Goal: Task Accomplishment & Management: Complete application form

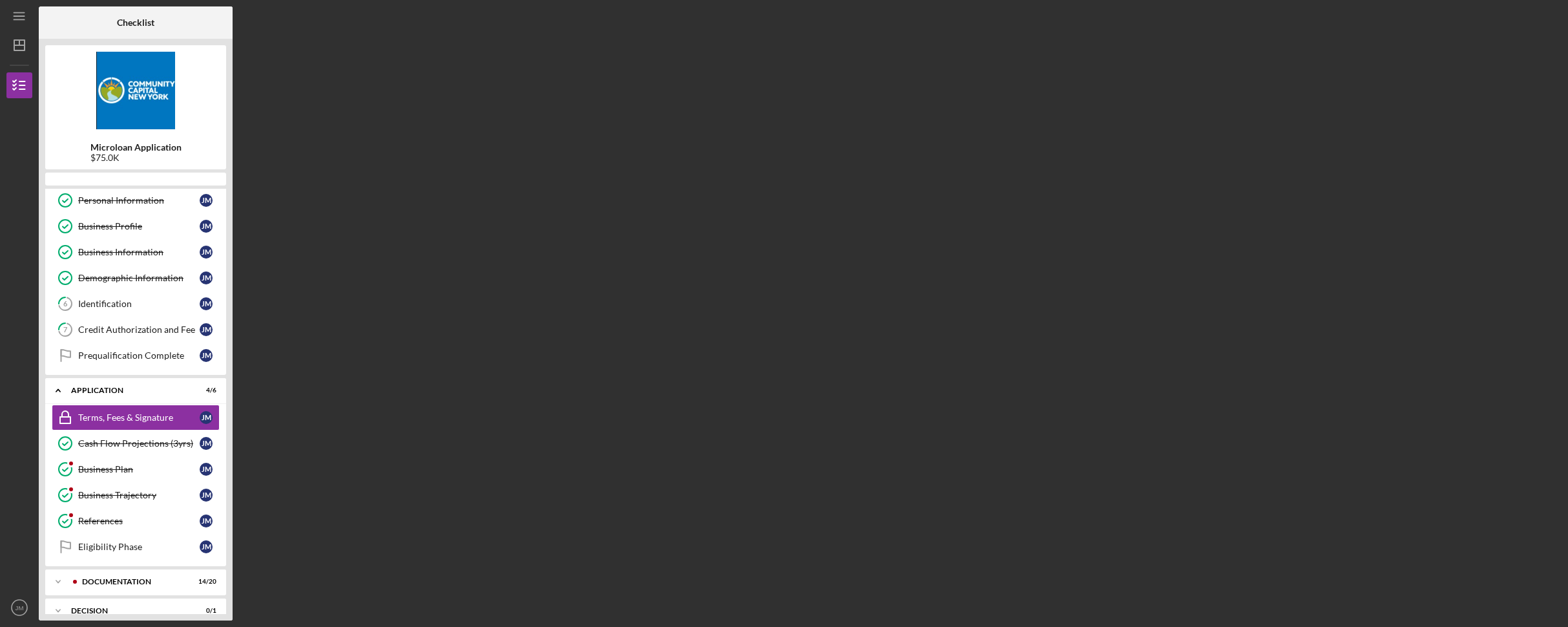
scroll to position [70, 0]
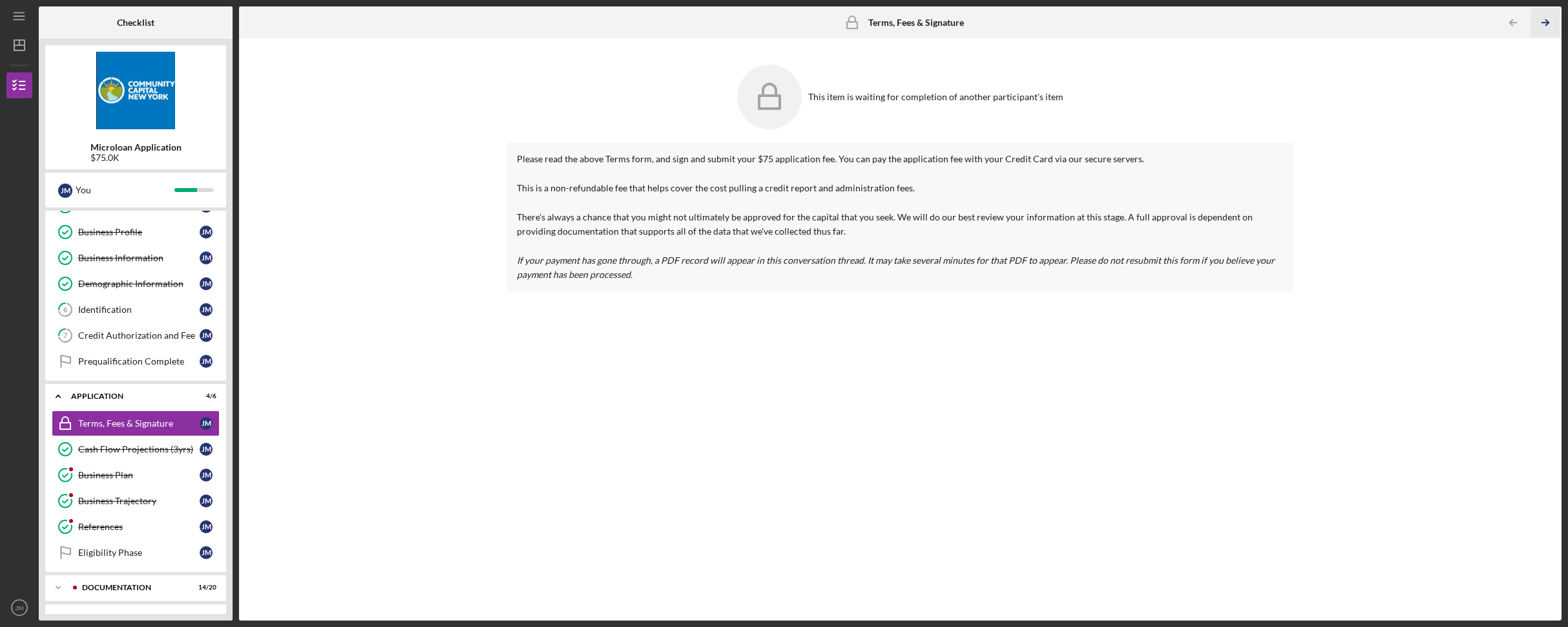
click at [1545, 21] on icon "Icon/Table Pagination Arrow" at bounding box center [1544, 22] width 29 height 29
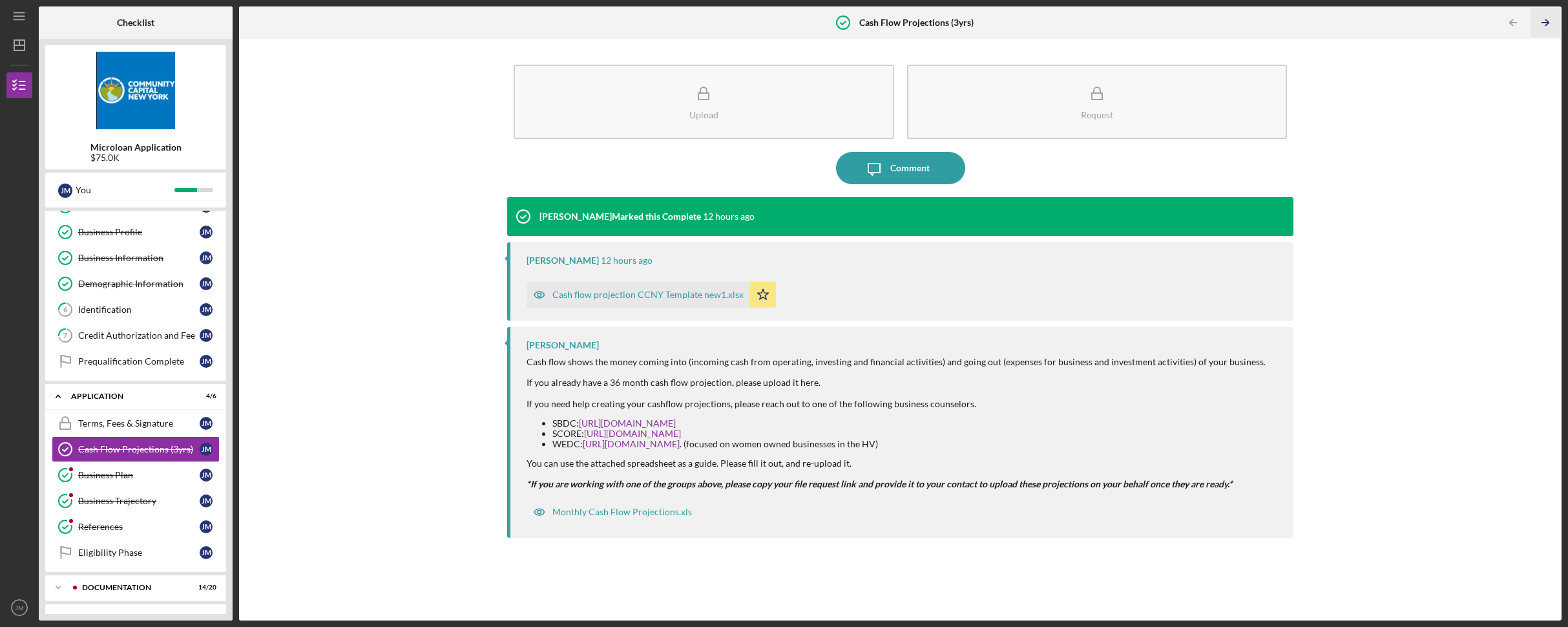
click at [1541, 22] on icon "Icon/Table Pagination Arrow" at bounding box center [1544, 22] width 29 height 29
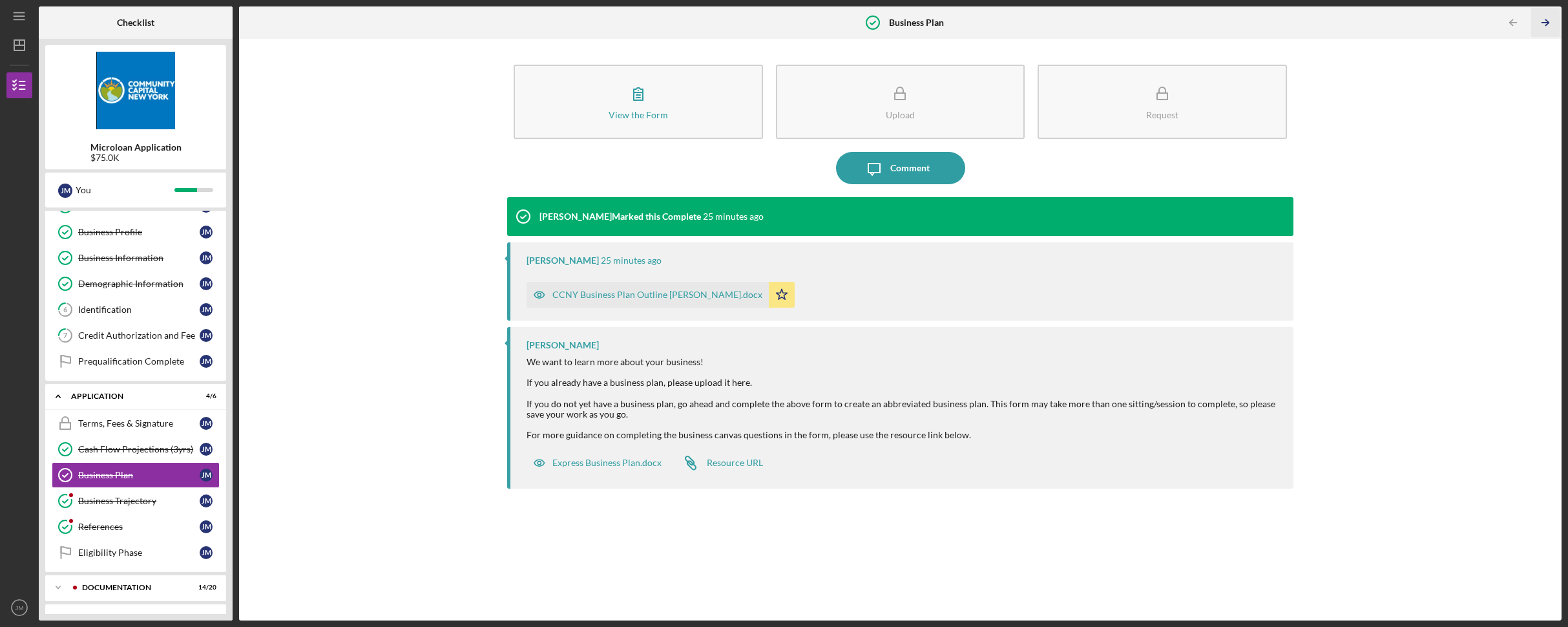
click at [1542, 23] on line "button" at bounding box center [1545, 23] width 6 height 0
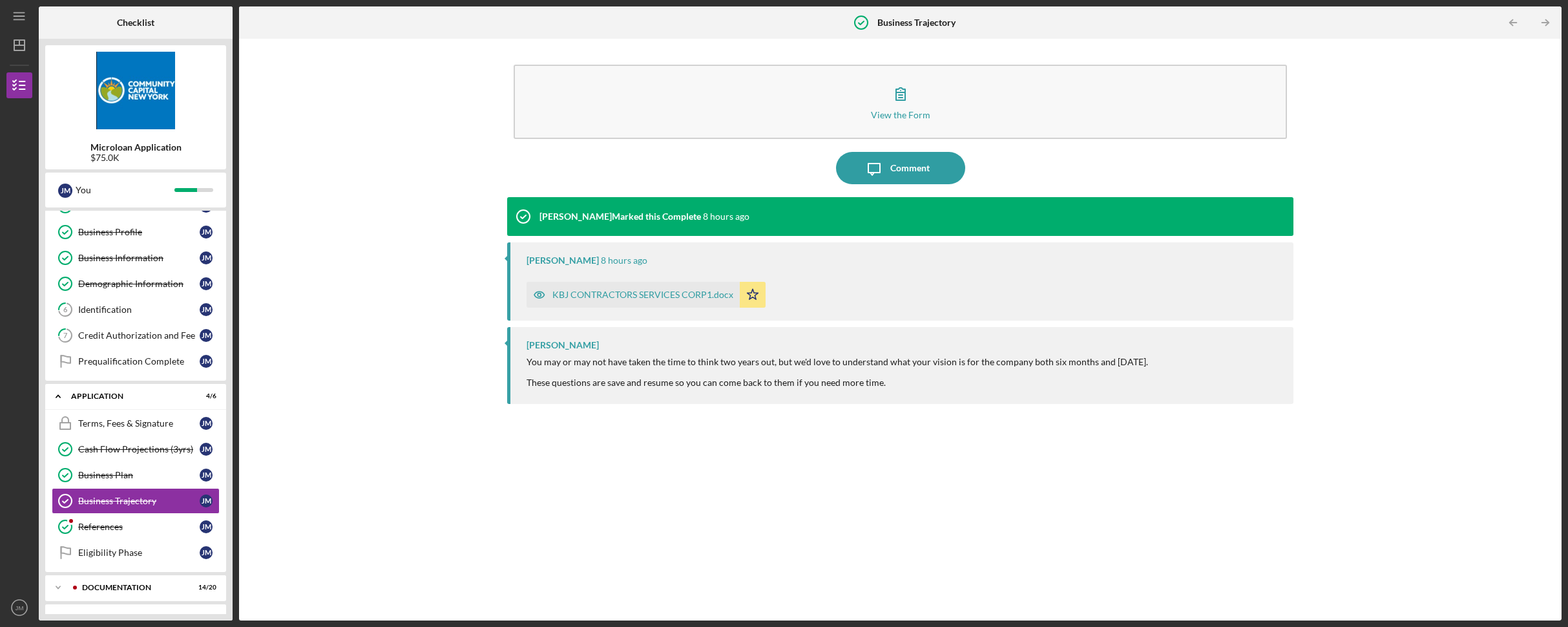
click at [1542, 23] on line "button" at bounding box center [1545, 23] width 6 height 0
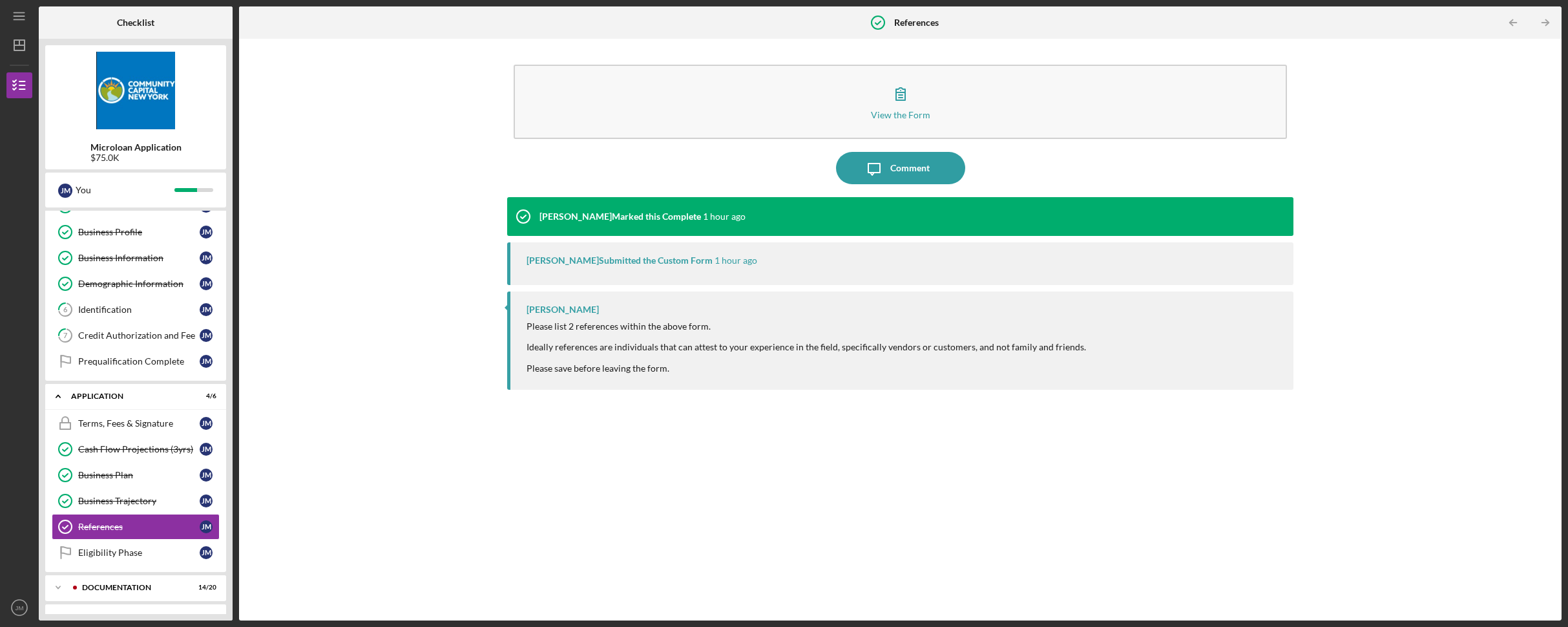
click at [1542, 23] on line "button" at bounding box center [1545, 23] width 6 height 0
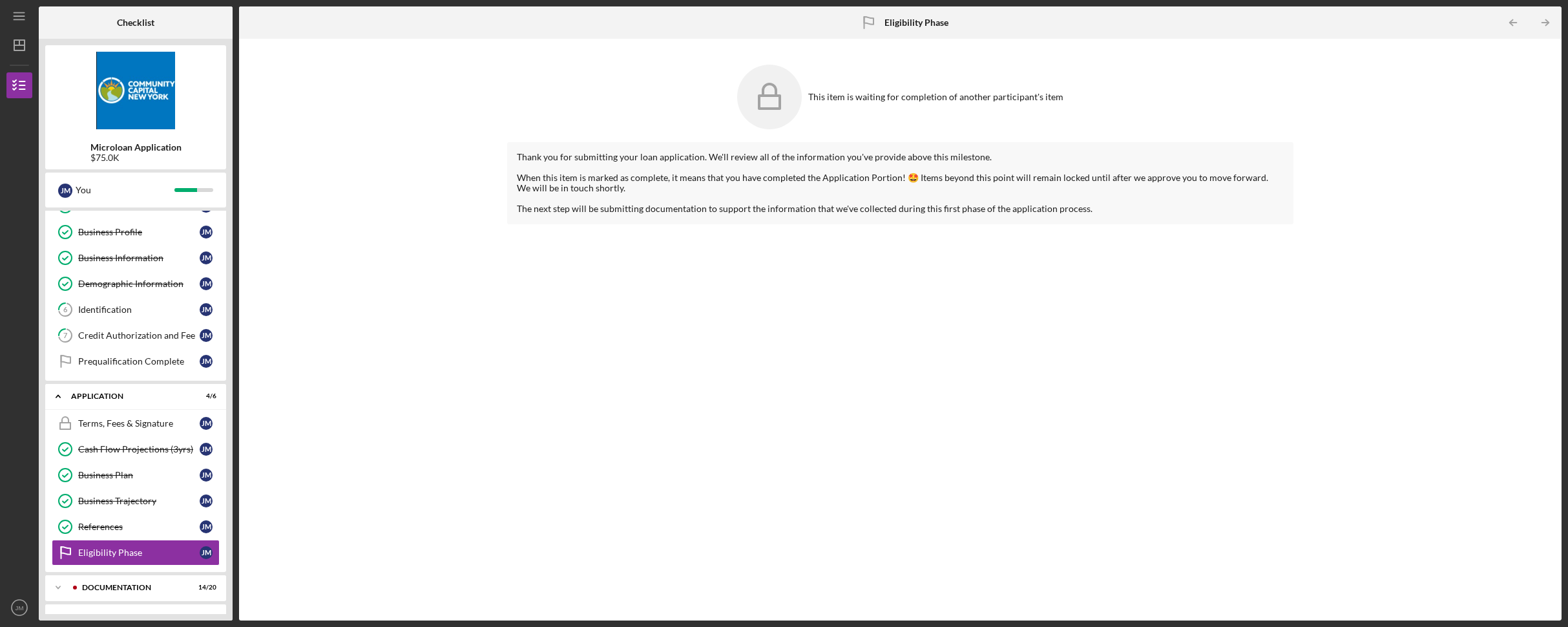
click at [1542, 23] on line "button" at bounding box center [1545, 23] width 6 height 0
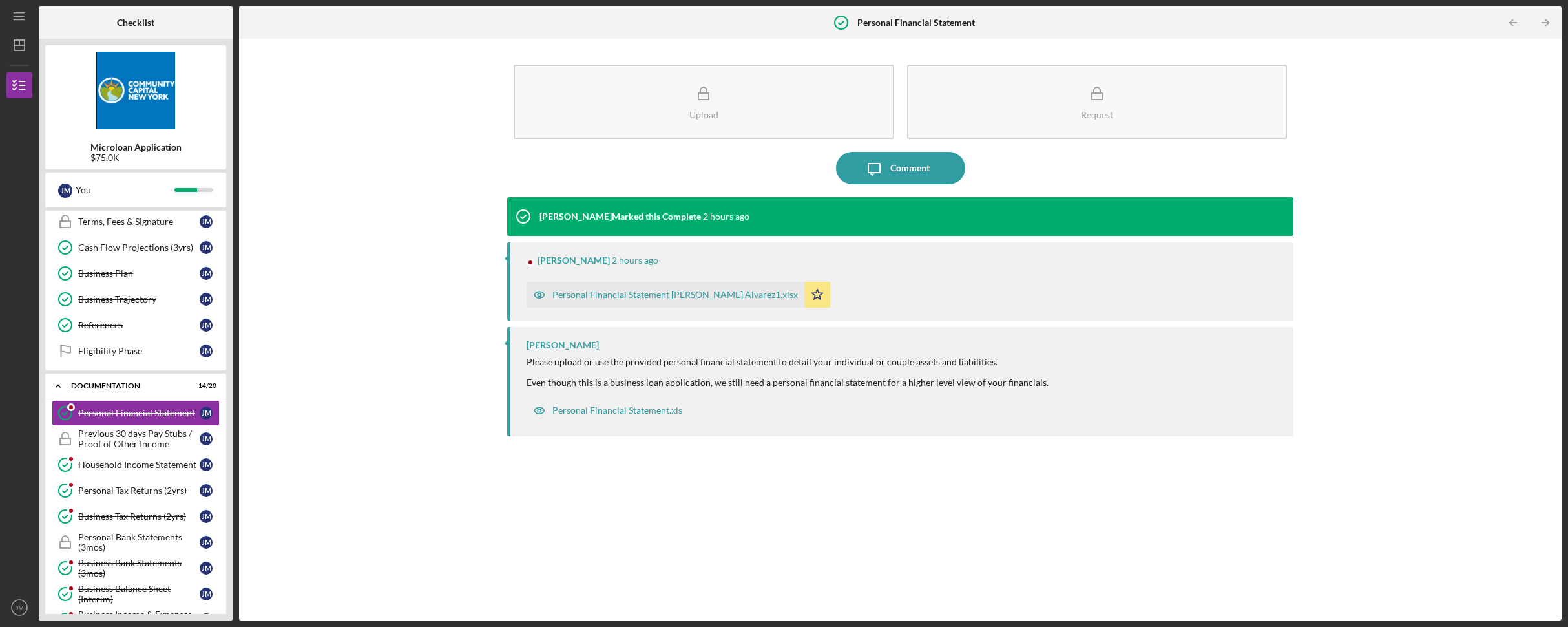
scroll to position [272, 0]
click at [1546, 25] on polyline "button" at bounding box center [1546, 23] width 3 height 6
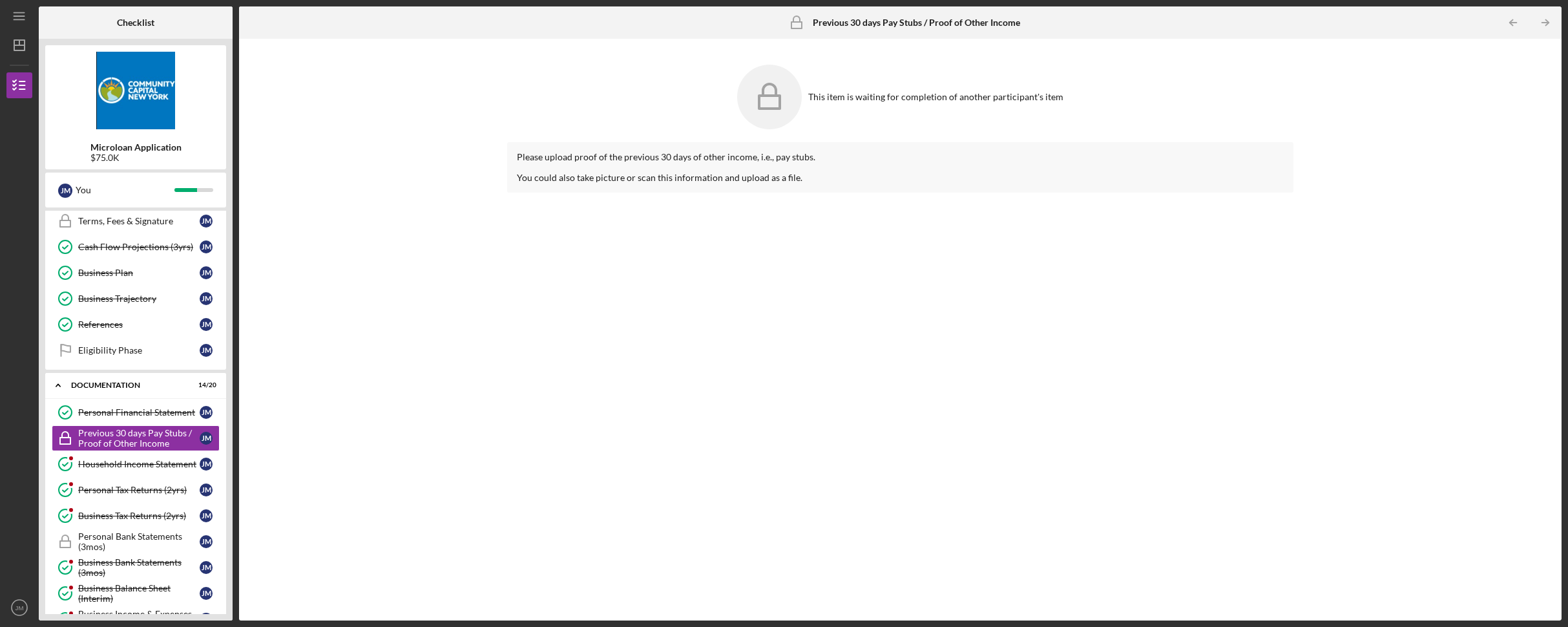
click at [1546, 25] on polyline "button" at bounding box center [1546, 23] width 3 height 6
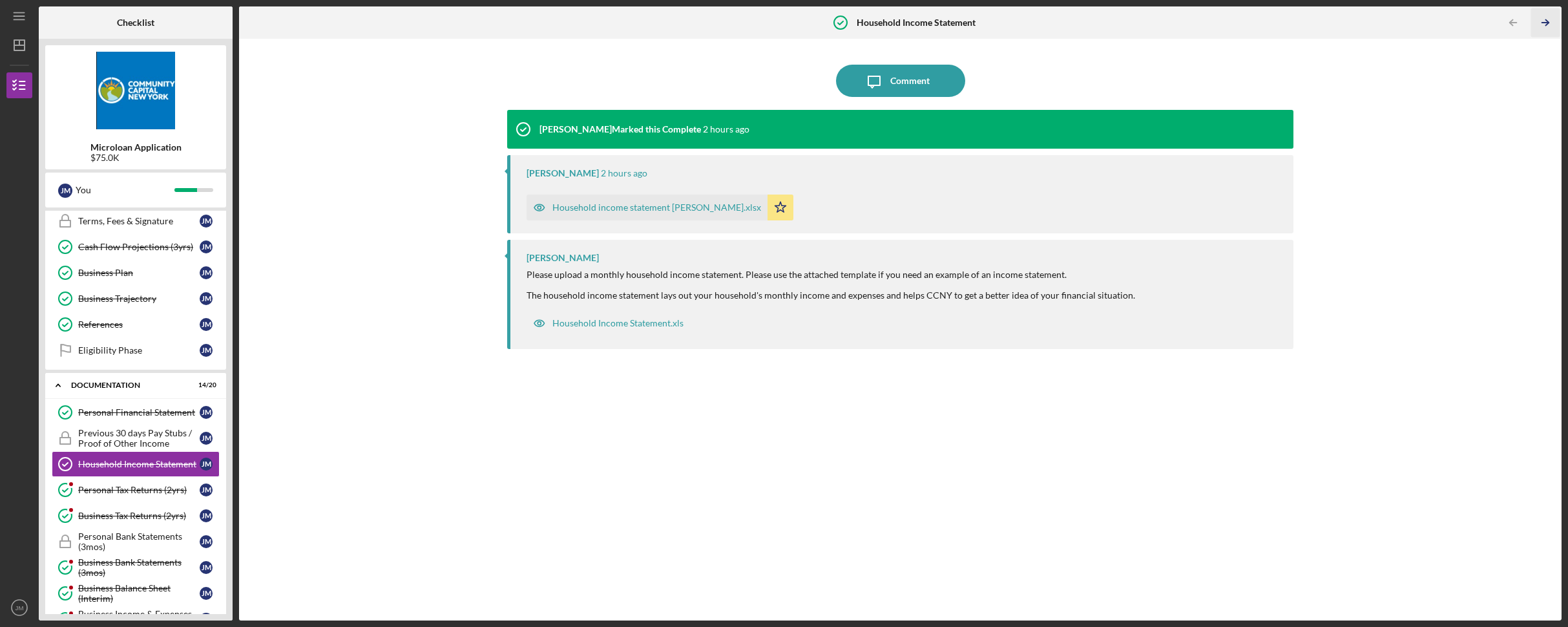
click at [1546, 25] on polyline "button" at bounding box center [1546, 23] width 3 height 6
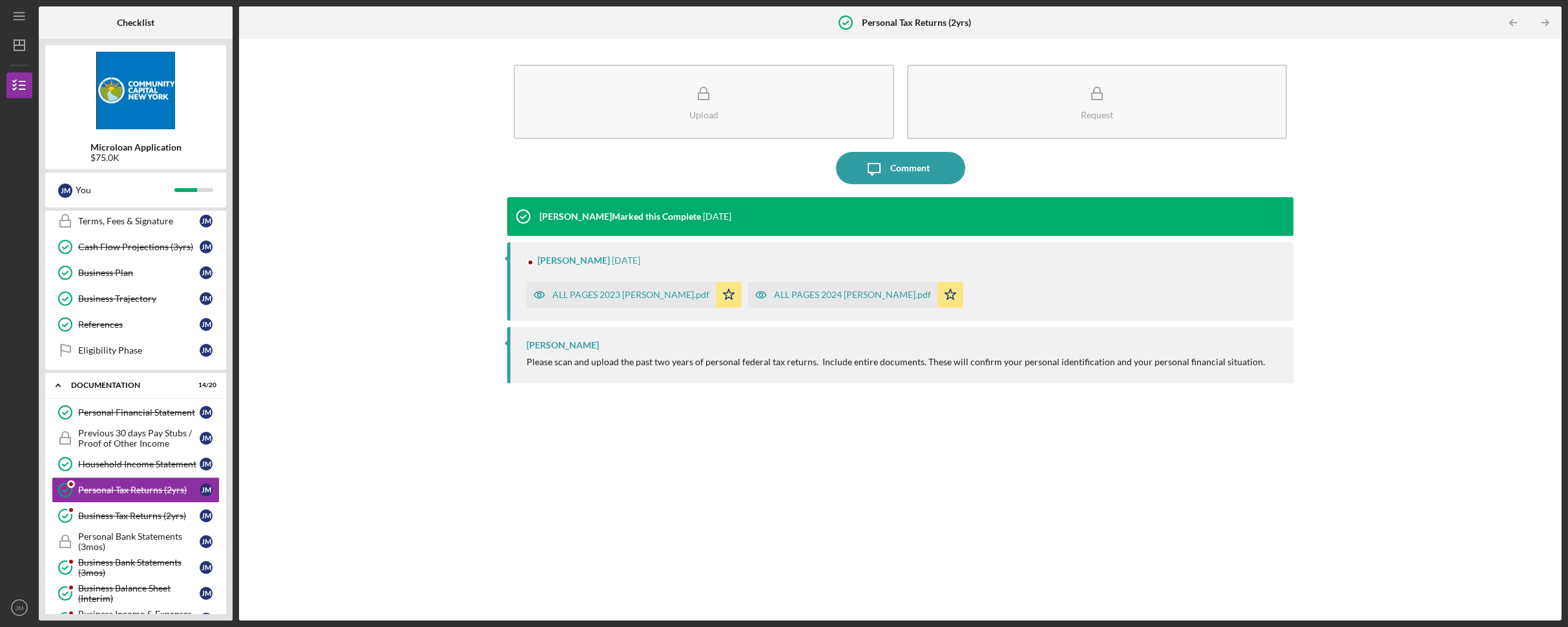
click at [1546, 25] on polyline "button" at bounding box center [1546, 23] width 3 height 6
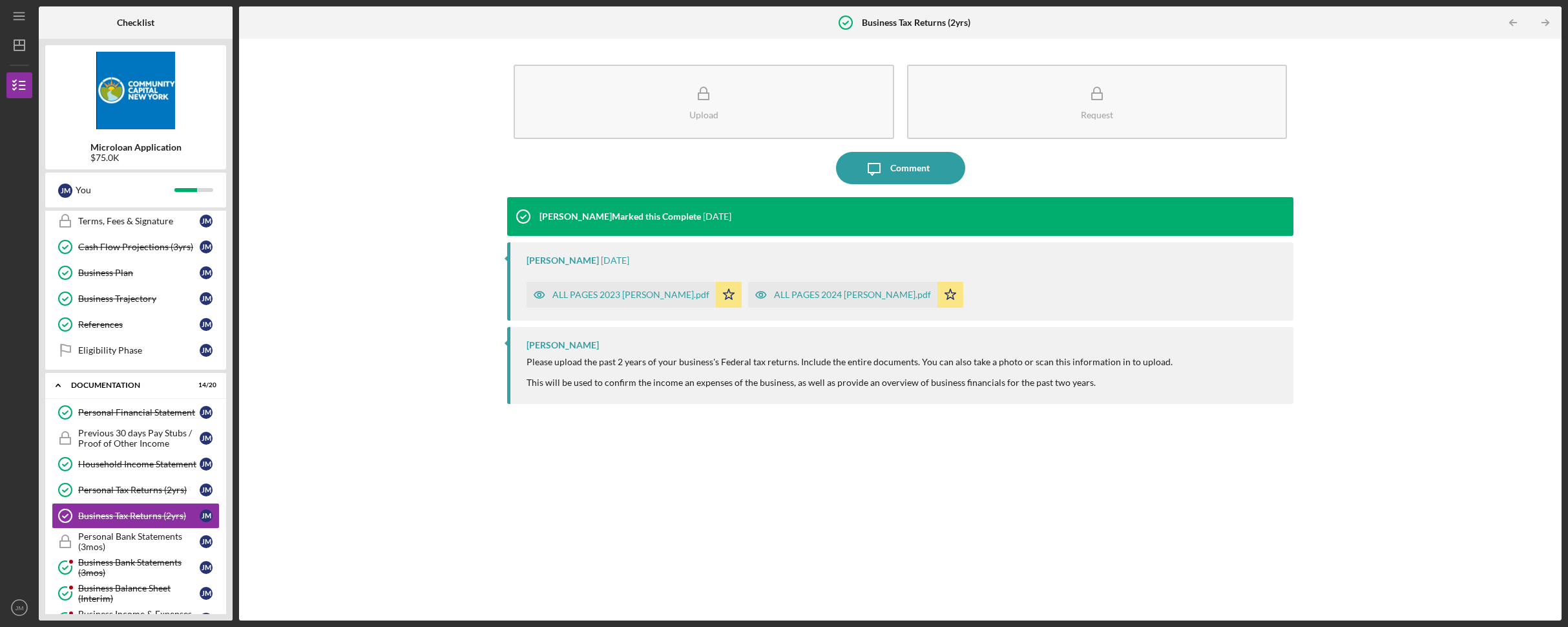
click at [1546, 25] on polyline "button" at bounding box center [1546, 23] width 3 height 6
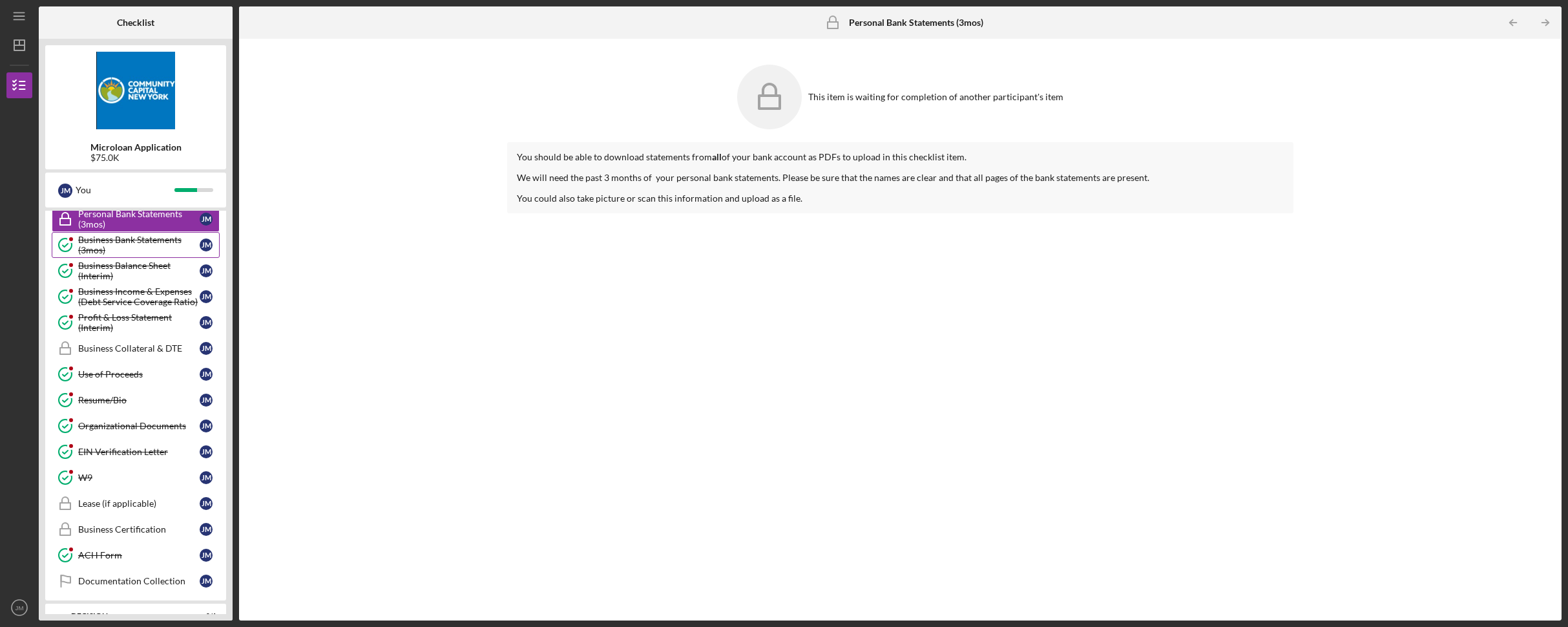
scroll to position [598, 0]
click at [154, 342] on div "Business Collateral & DTE" at bounding box center [139, 345] width 121 height 10
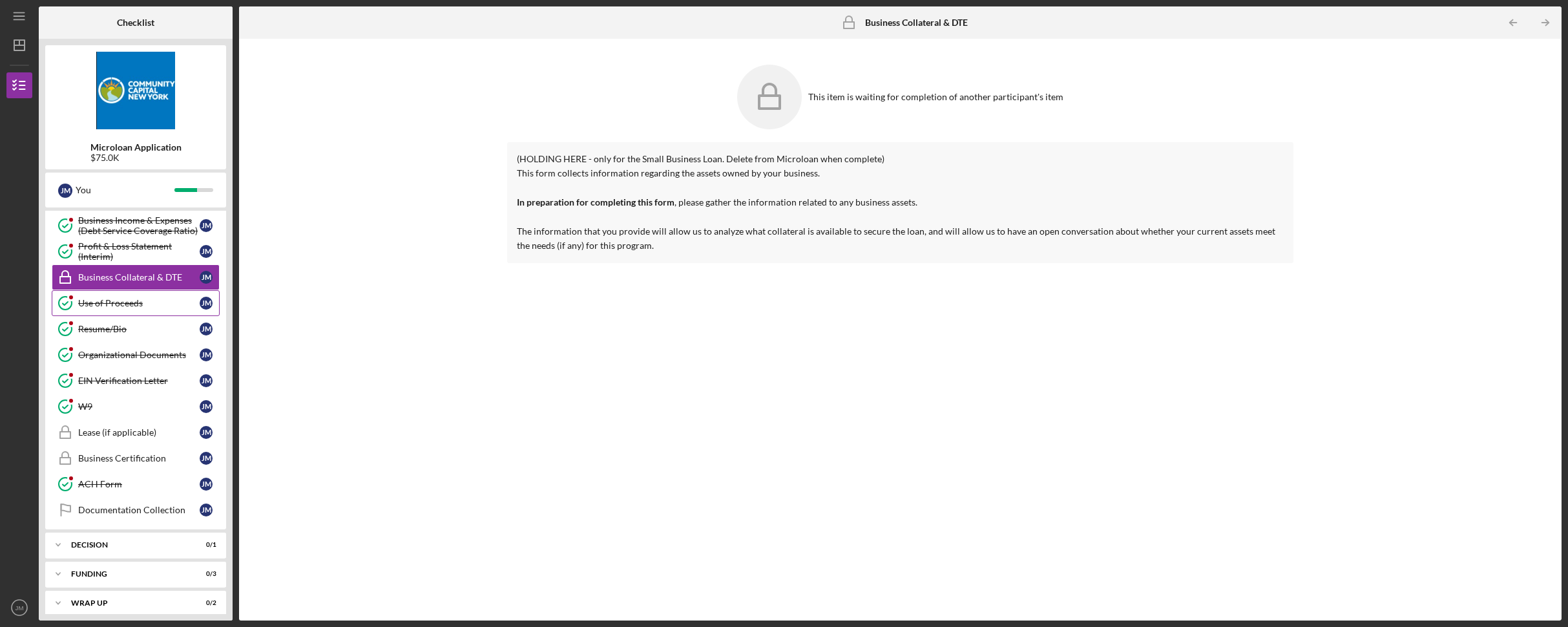
scroll to position [675, 0]
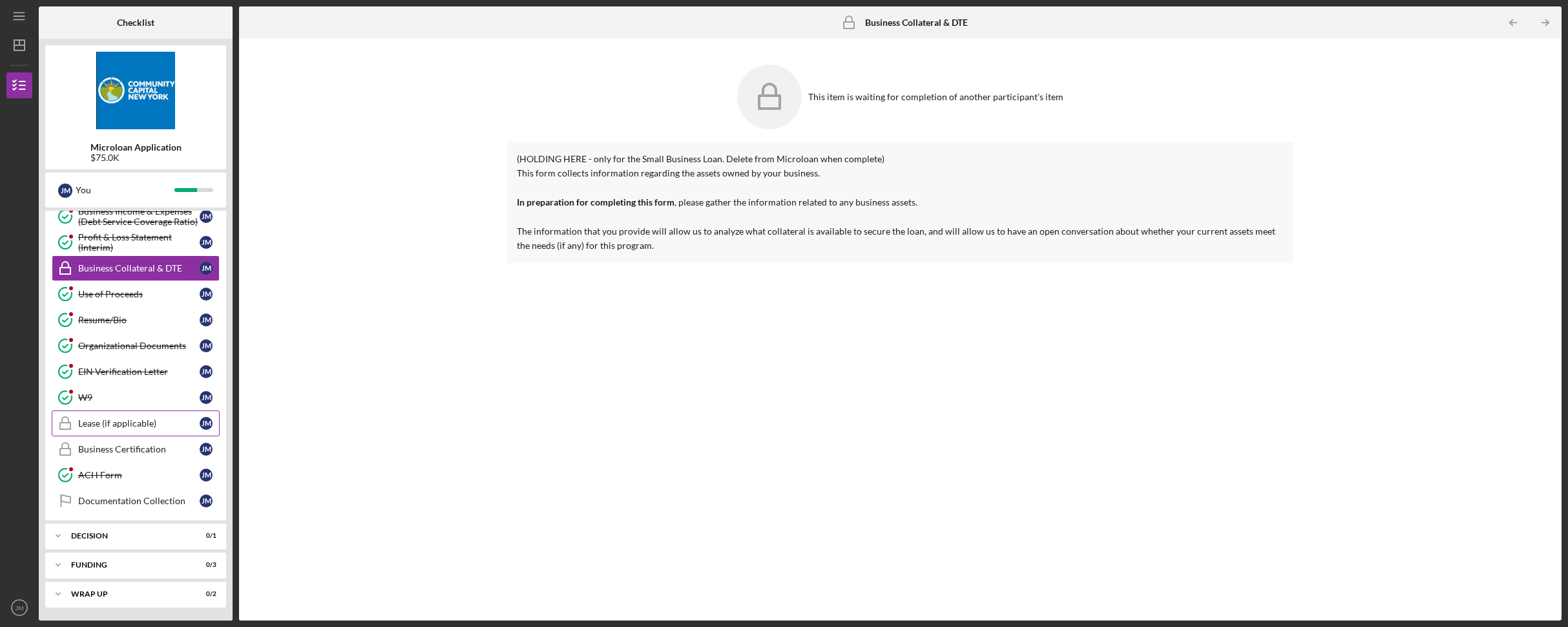
click at [124, 422] on div "Lease (if applicable)" at bounding box center [139, 423] width 121 height 10
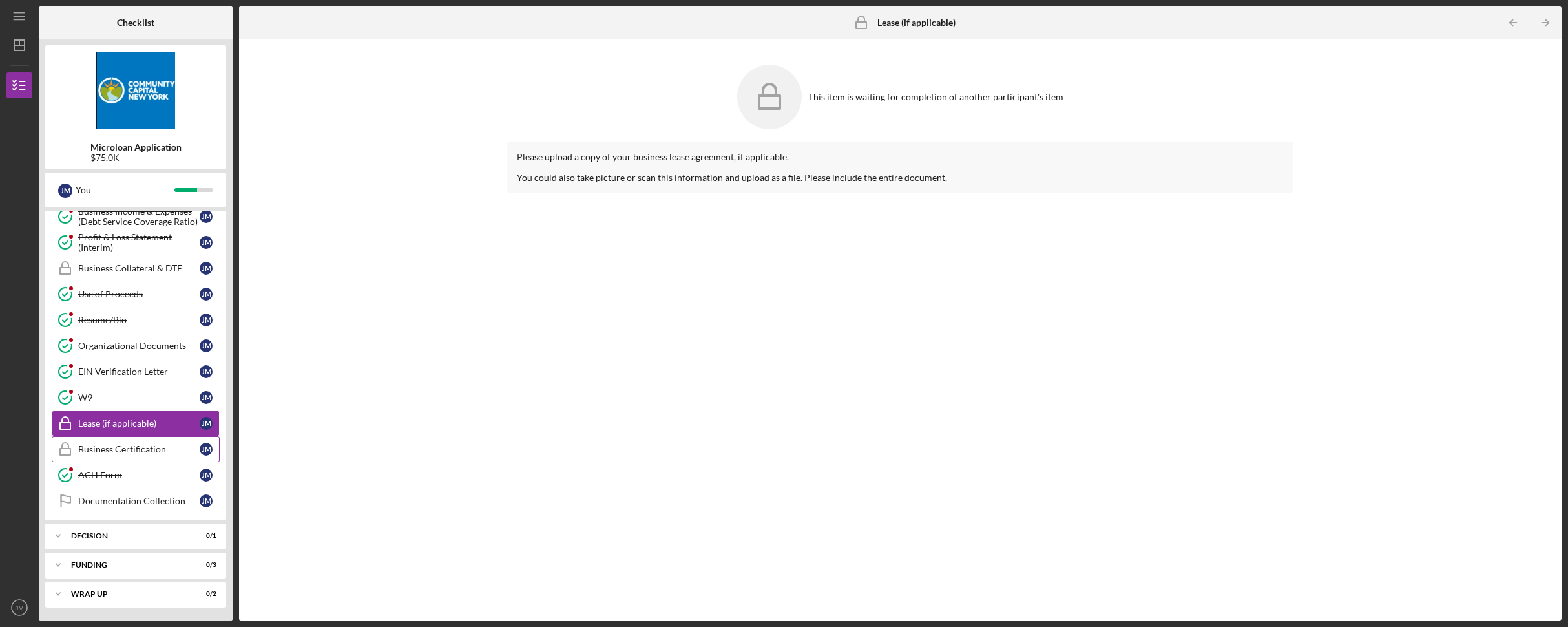
click at [124, 449] on div "Business Certification" at bounding box center [139, 449] width 121 height 10
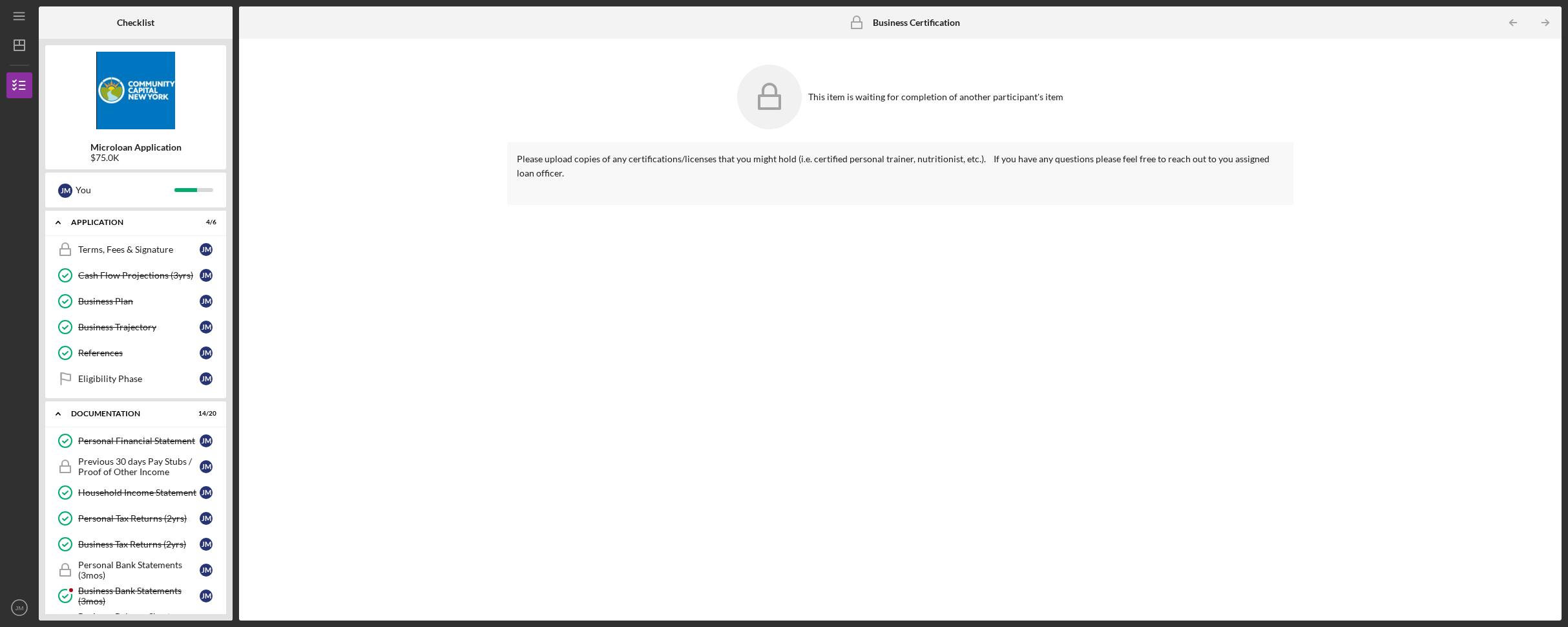
scroll to position [244, 0]
click at [128, 465] on div "Previous 30 days Pay Stubs / Proof of Other Income" at bounding box center [139, 466] width 121 height 21
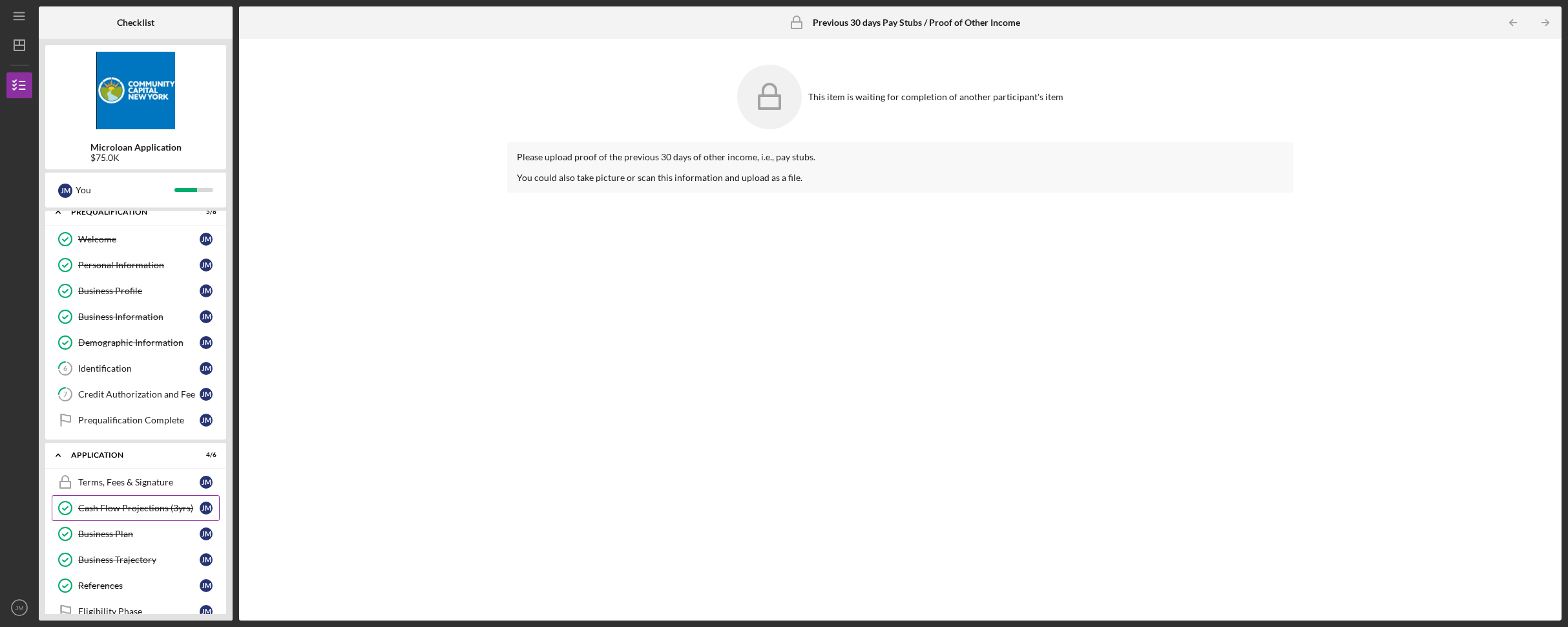
scroll to position [22, 0]
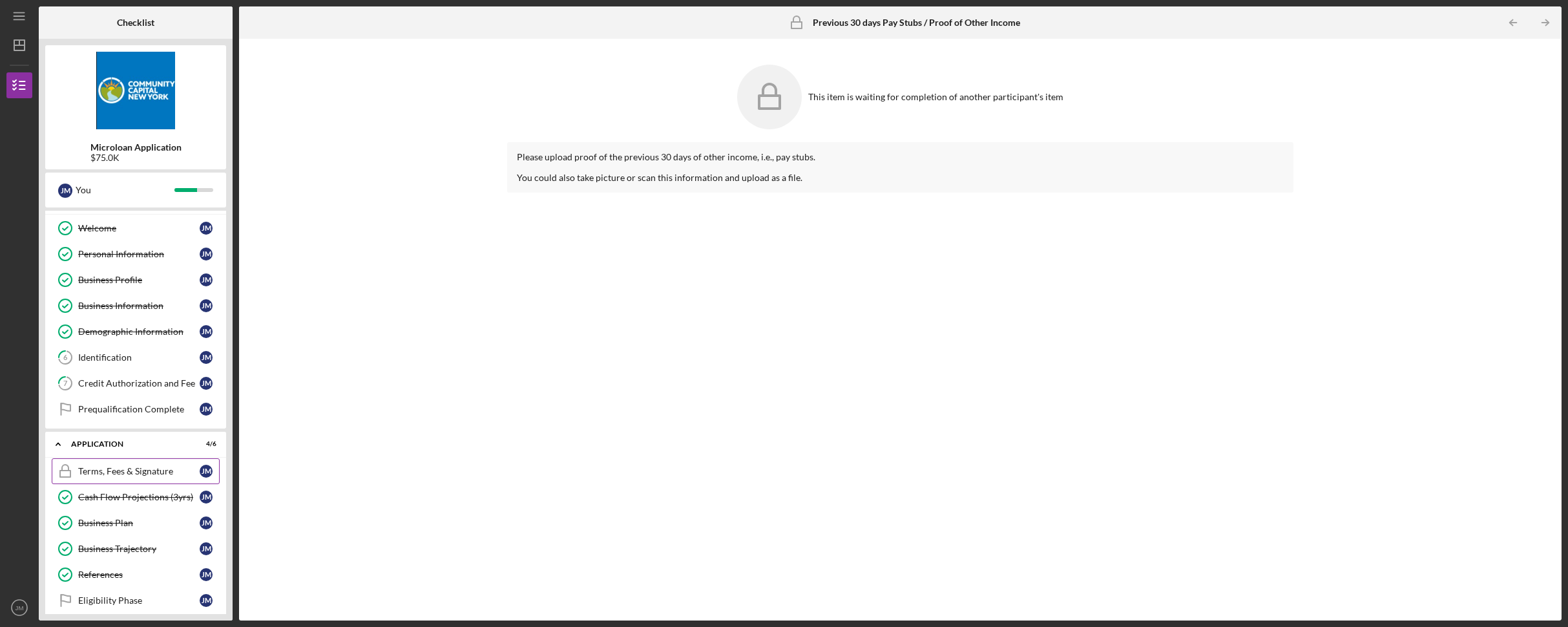
click at [144, 468] on div "Terms, Fees & Signature" at bounding box center [139, 471] width 121 height 10
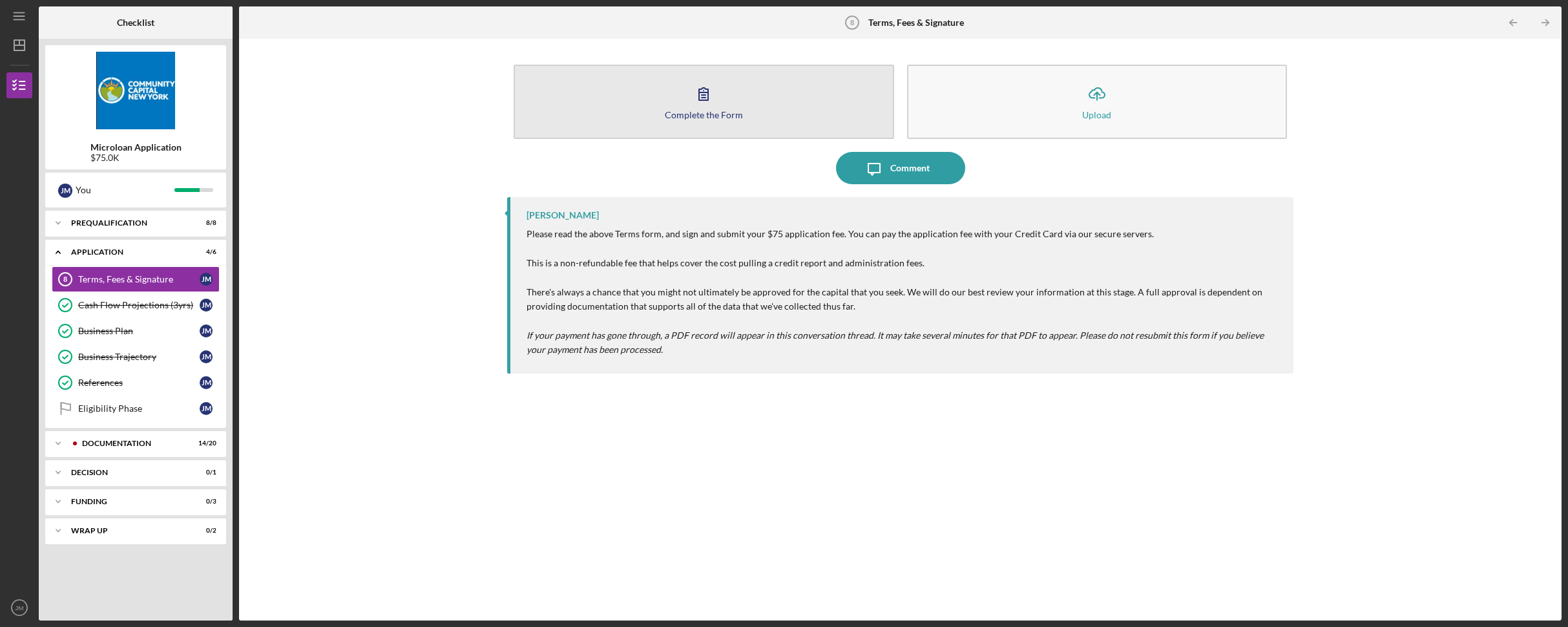
click at [743, 115] on button "Complete the Form Form" at bounding box center [703, 102] width 380 height 75
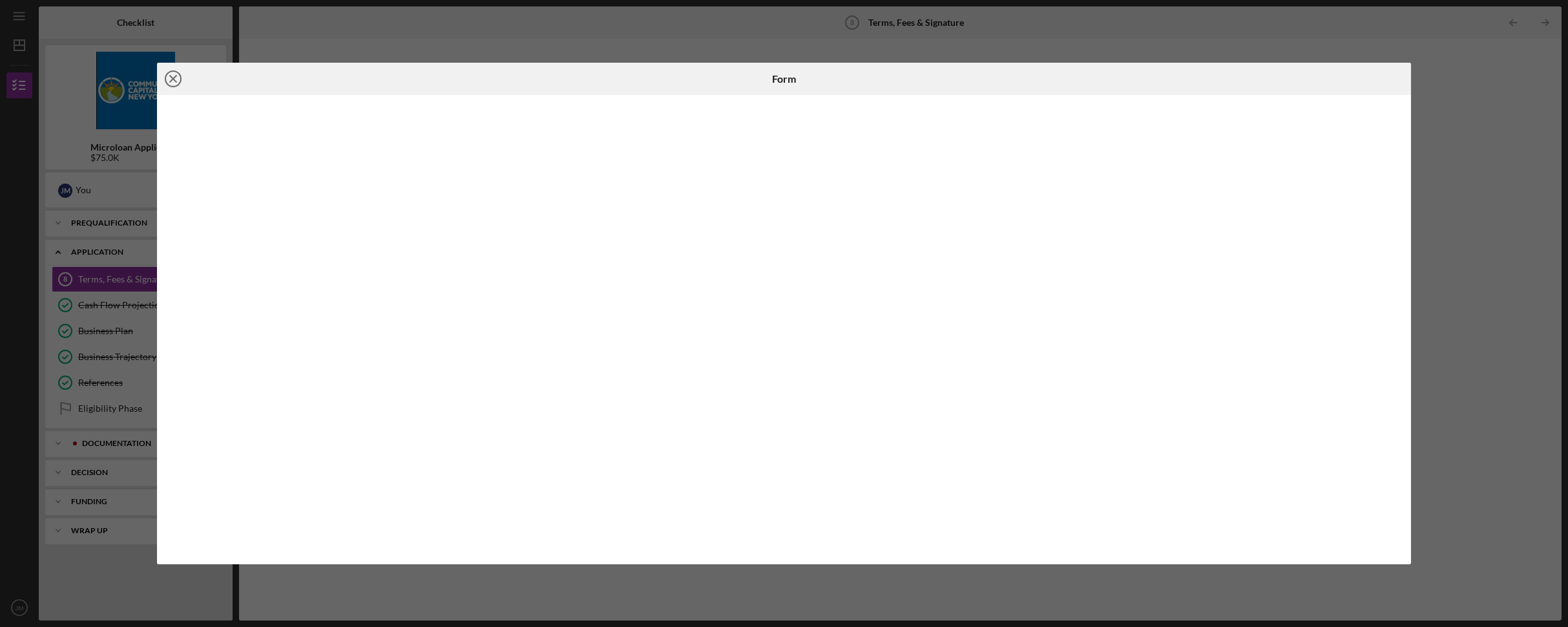
click at [175, 79] on icon "Icon/Close" at bounding box center [173, 79] width 32 height 32
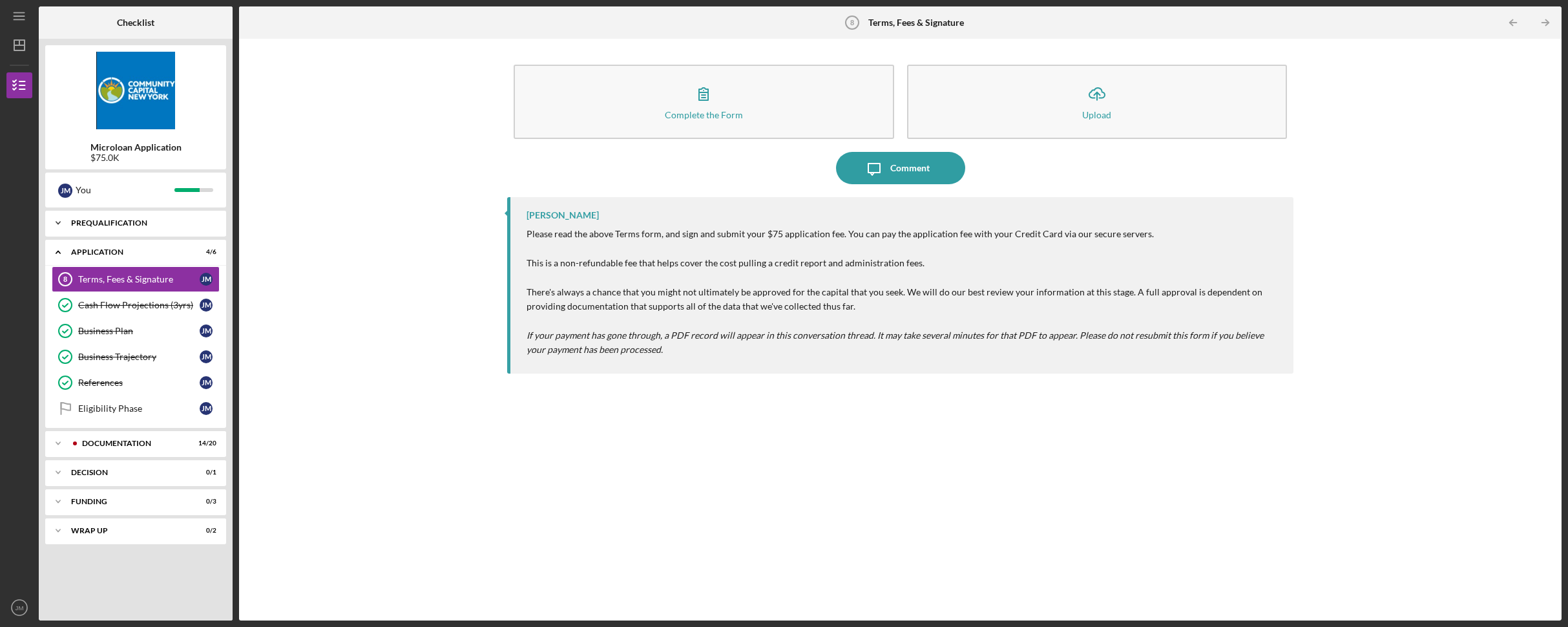
click at [59, 222] on polyline at bounding box center [58, 223] width 4 height 3
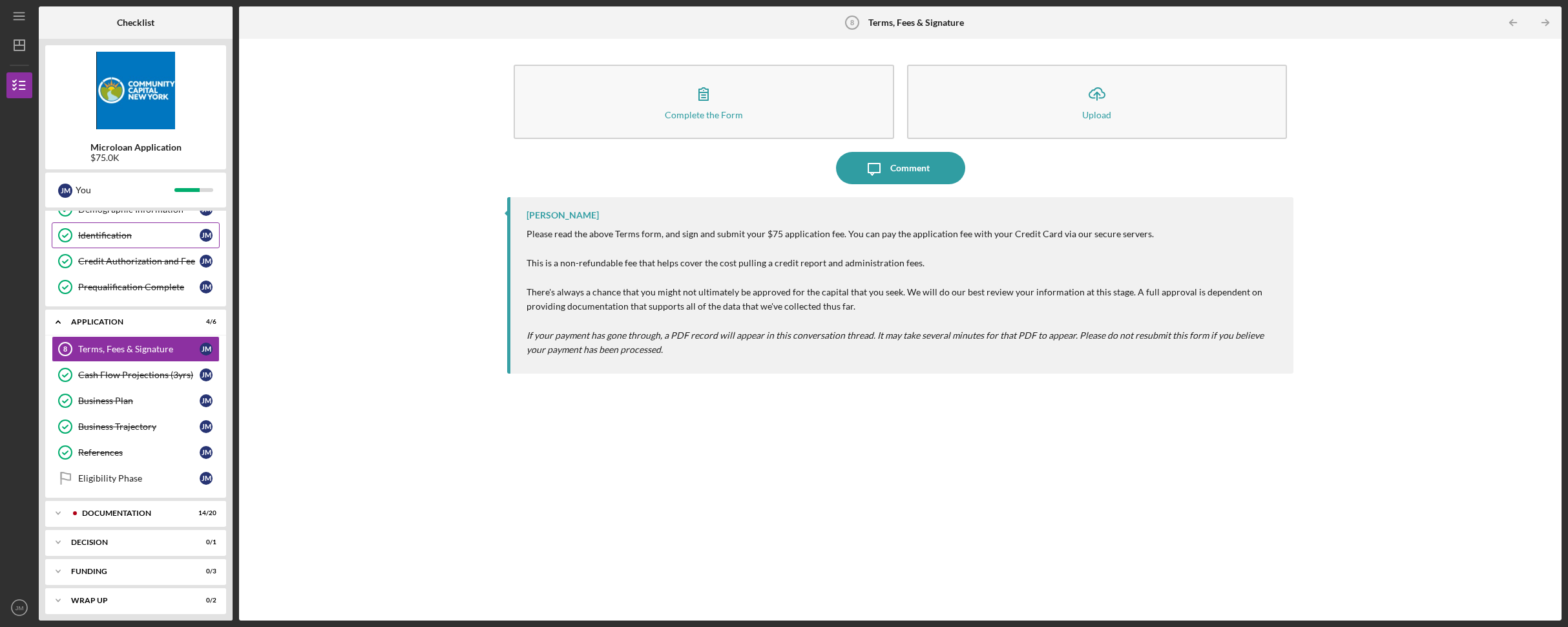
scroll to position [150, 0]
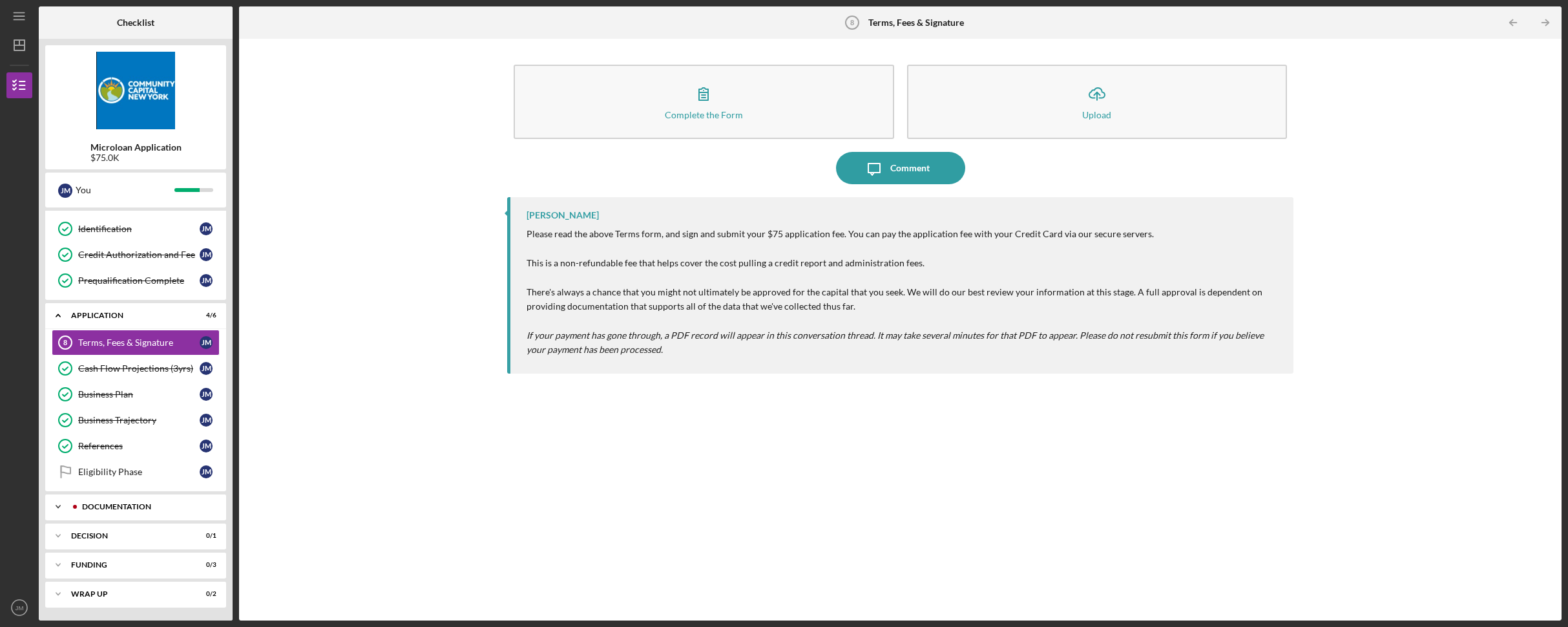
click at [57, 504] on icon "Icon/Expander" at bounding box center [58, 507] width 26 height 26
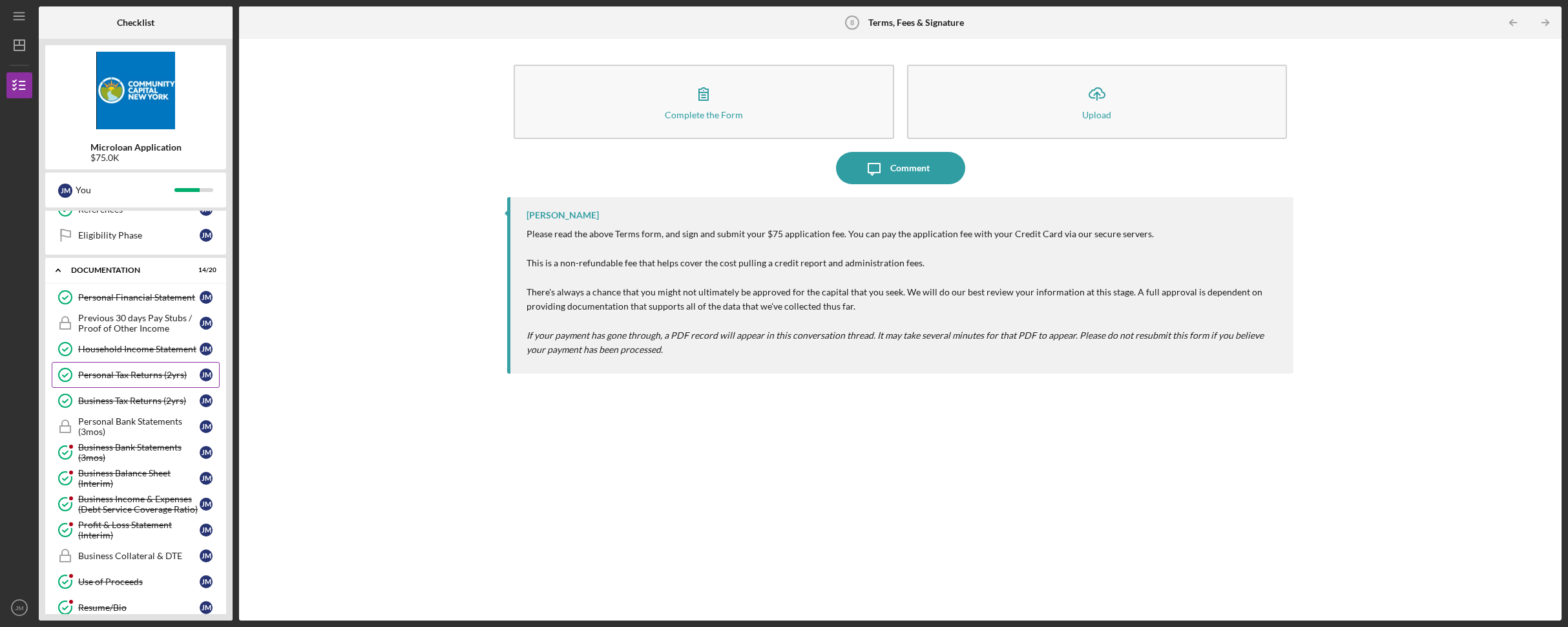
scroll to position [391, 0]
click at [113, 426] on div "Personal Bank Statements (3mos)" at bounding box center [139, 422] width 121 height 21
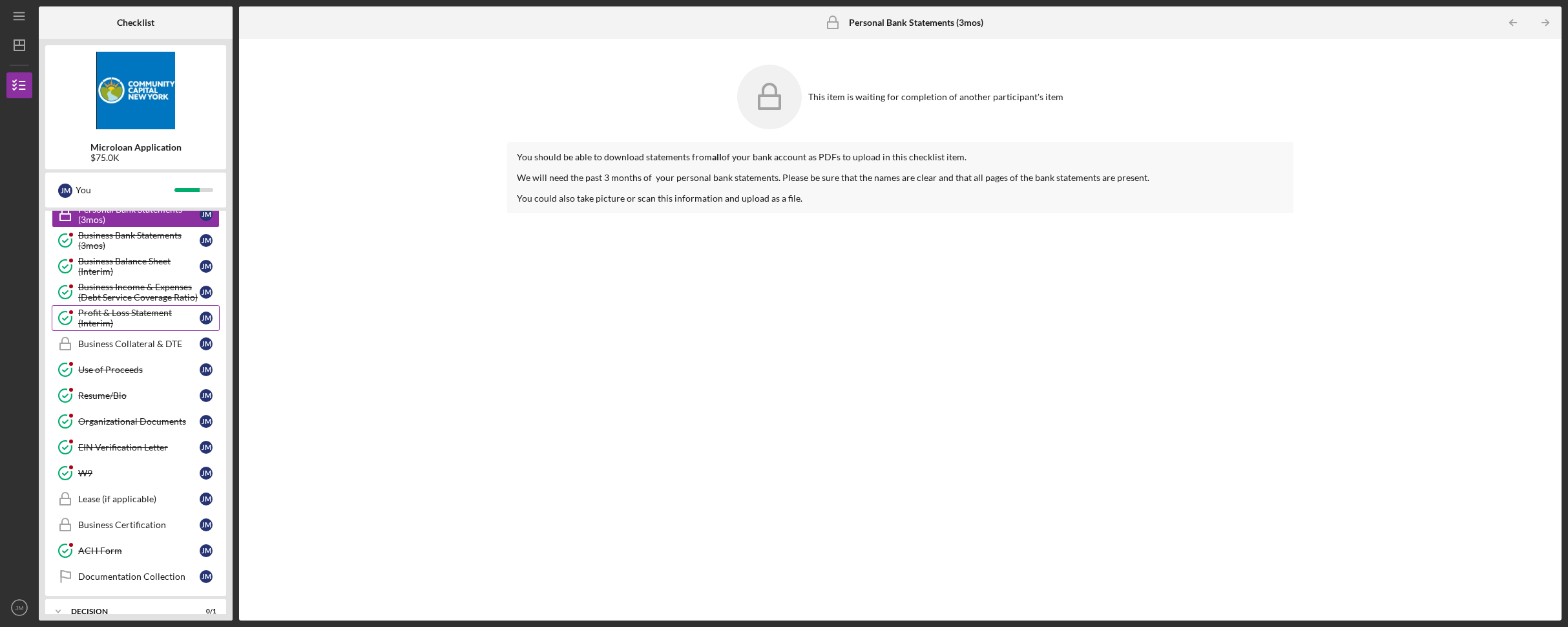
scroll to position [602, 0]
click at [406, 116] on div "This item is waiting for completion of another participant's item You should be…" at bounding box center [900, 328] width 1309 height 568
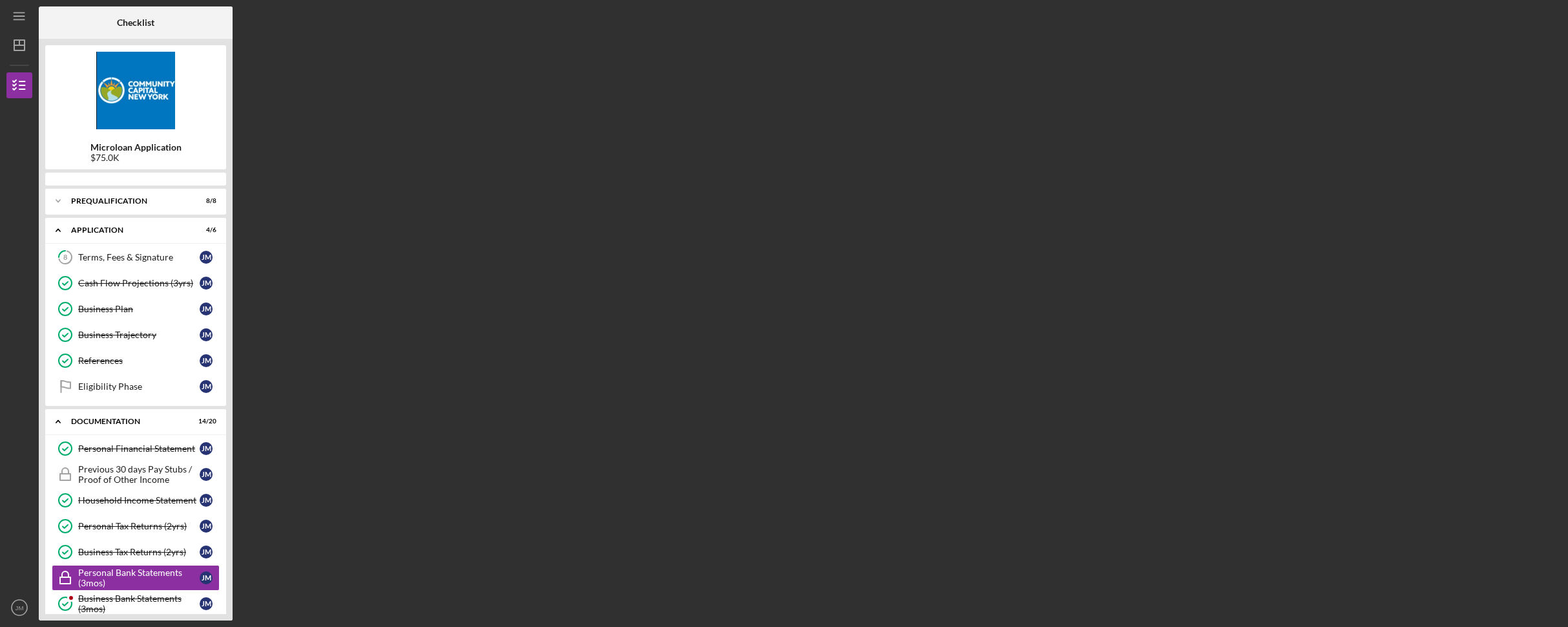
scroll to position [176, 0]
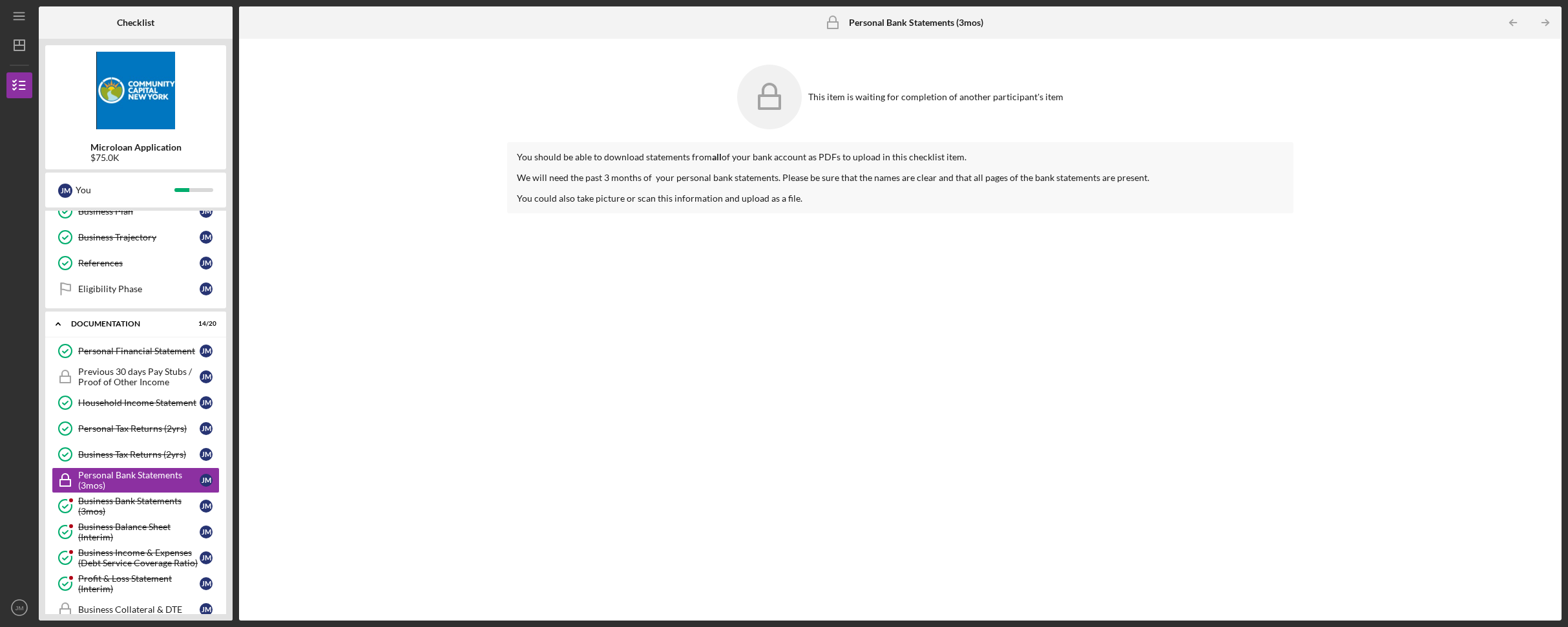
scroll to position [176, 0]
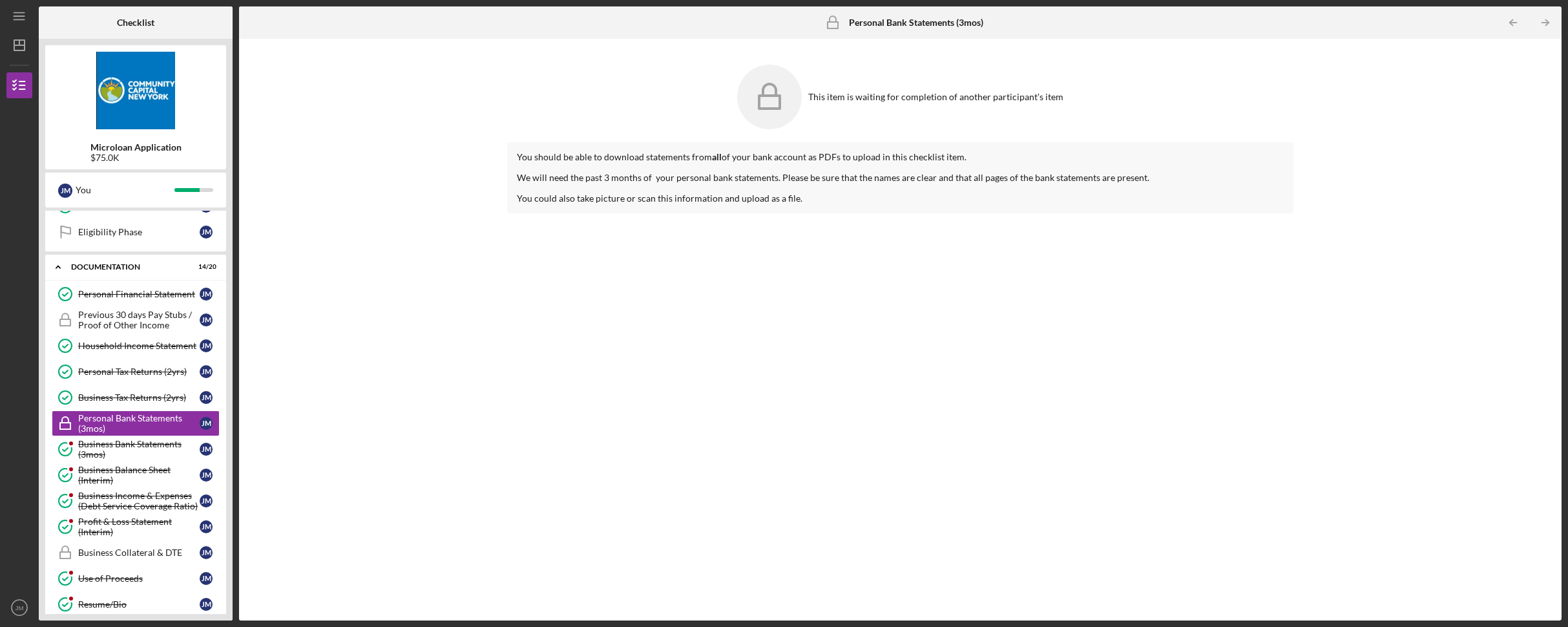
click at [786, 99] on icon at bounding box center [769, 97] width 65 height 65
click at [887, 27] on b "Personal Bank Statements (3mos)" at bounding box center [915, 23] width 134 height 10
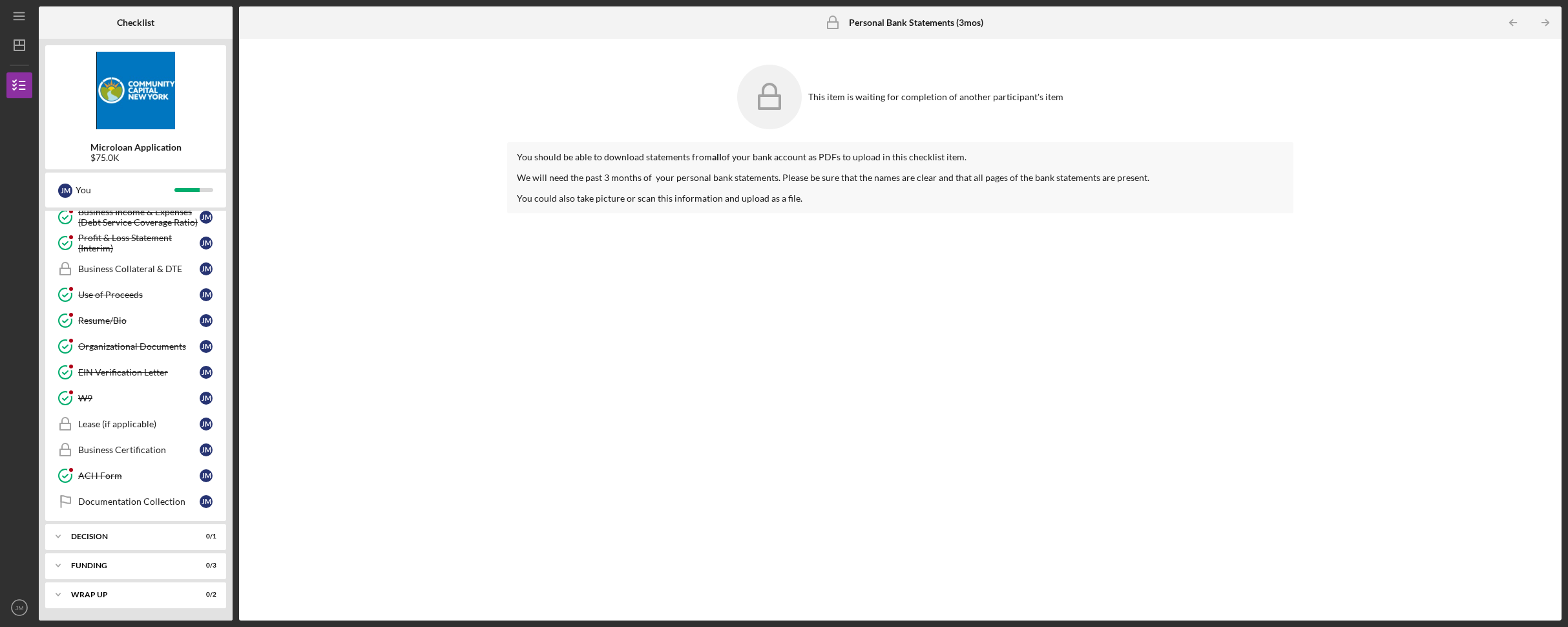
scroll to position [461, 0]
